Goal: Find specific fact: Find specific fact

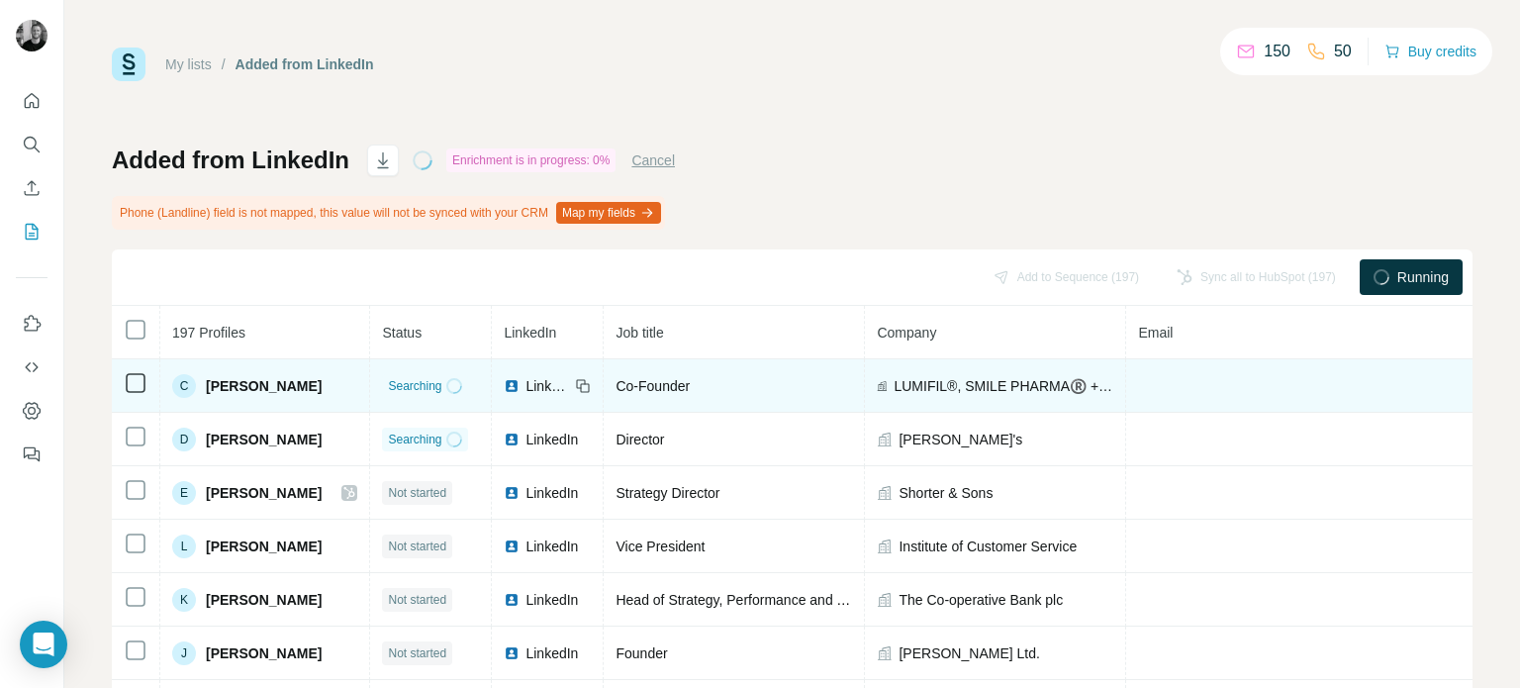
click at [436, 386] on span "Searching" at bounding box center [414, 386] width 53 height 18
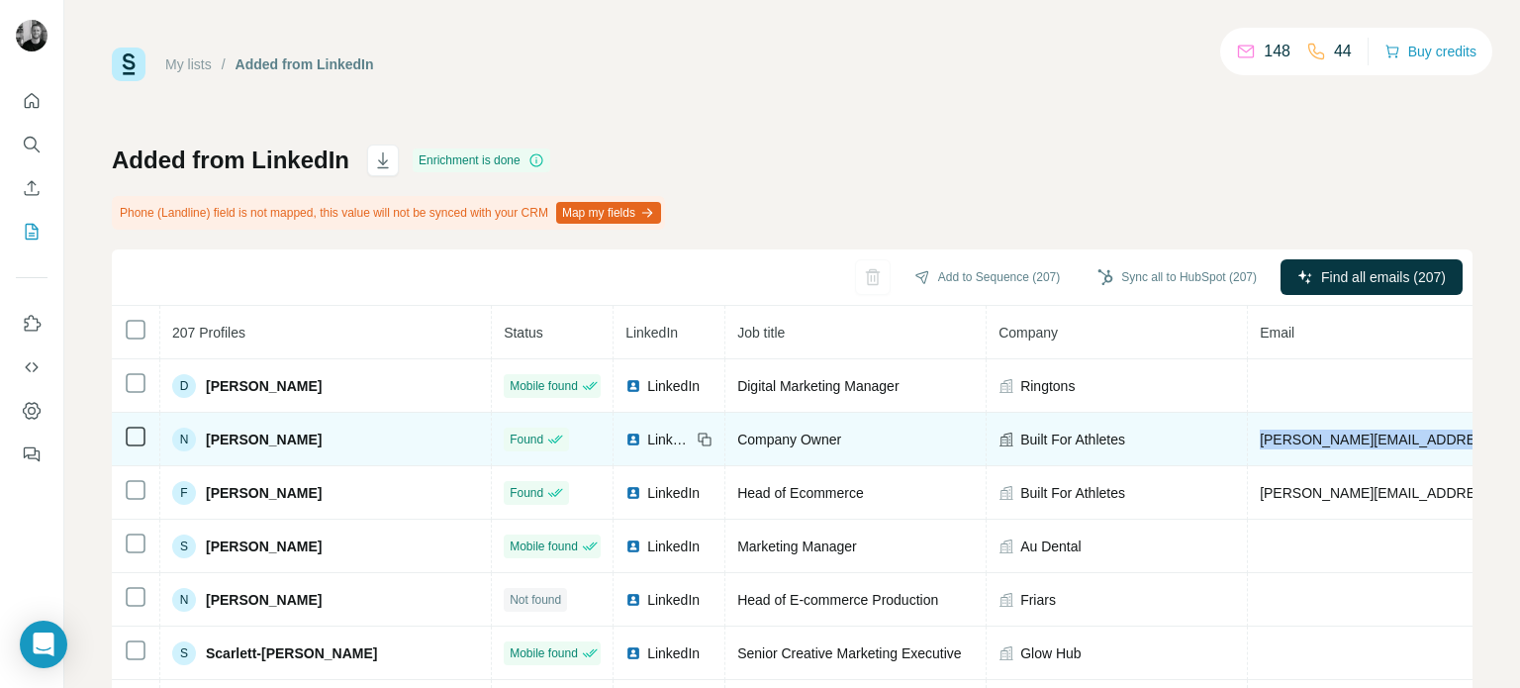
drag, startPoint x: 1358, startPoint y: 439, endPoint x: 1185, endPoint y: 434, distance: 172.2
click at [1248, 434] on td "[PERSON_NAME][EMAIL_ADDRESS][DOMAIN_NAME]" at bounding box center [1549, 439] width 602 height 53
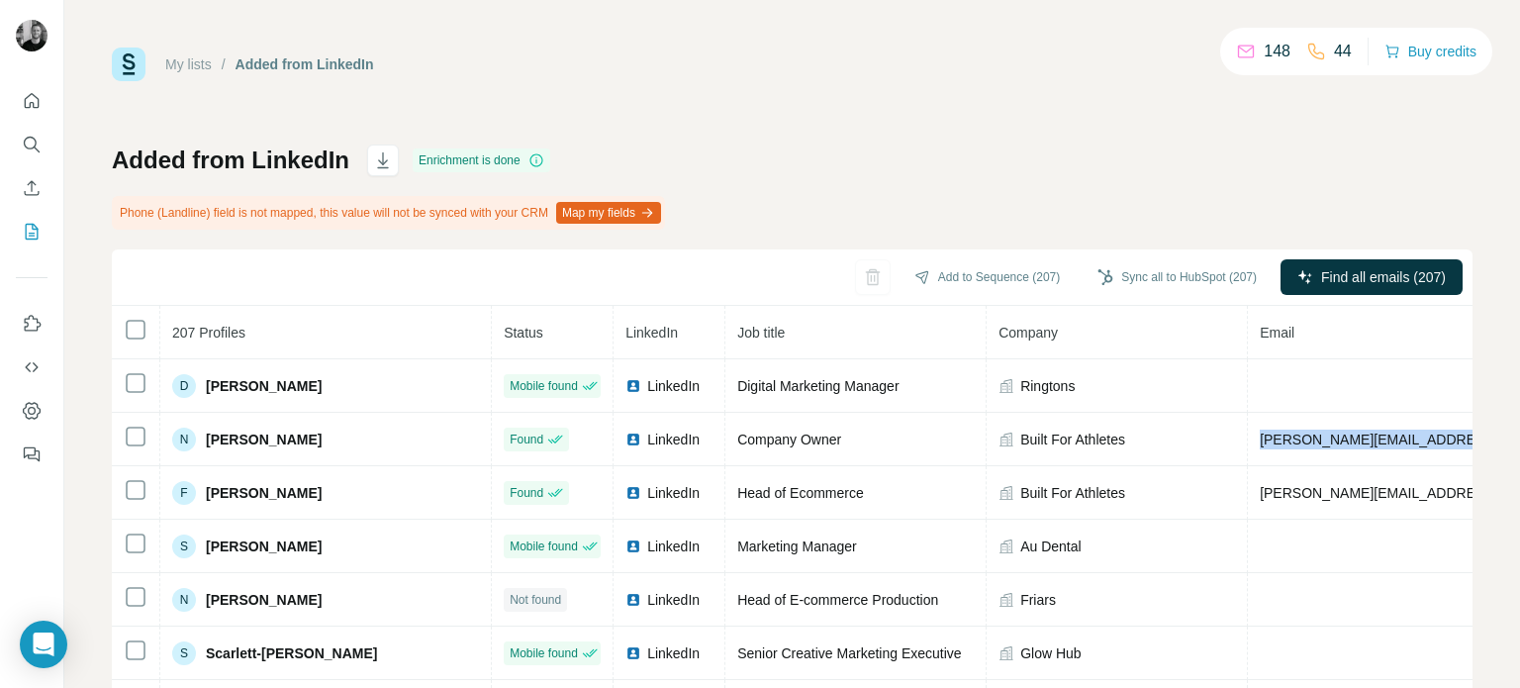
copy span "[PERSON_NAME][EMAIL_ADDRESS][DOMAIN_NAME]"
